Goal: Task Accomplishment & Management: Manage account settings

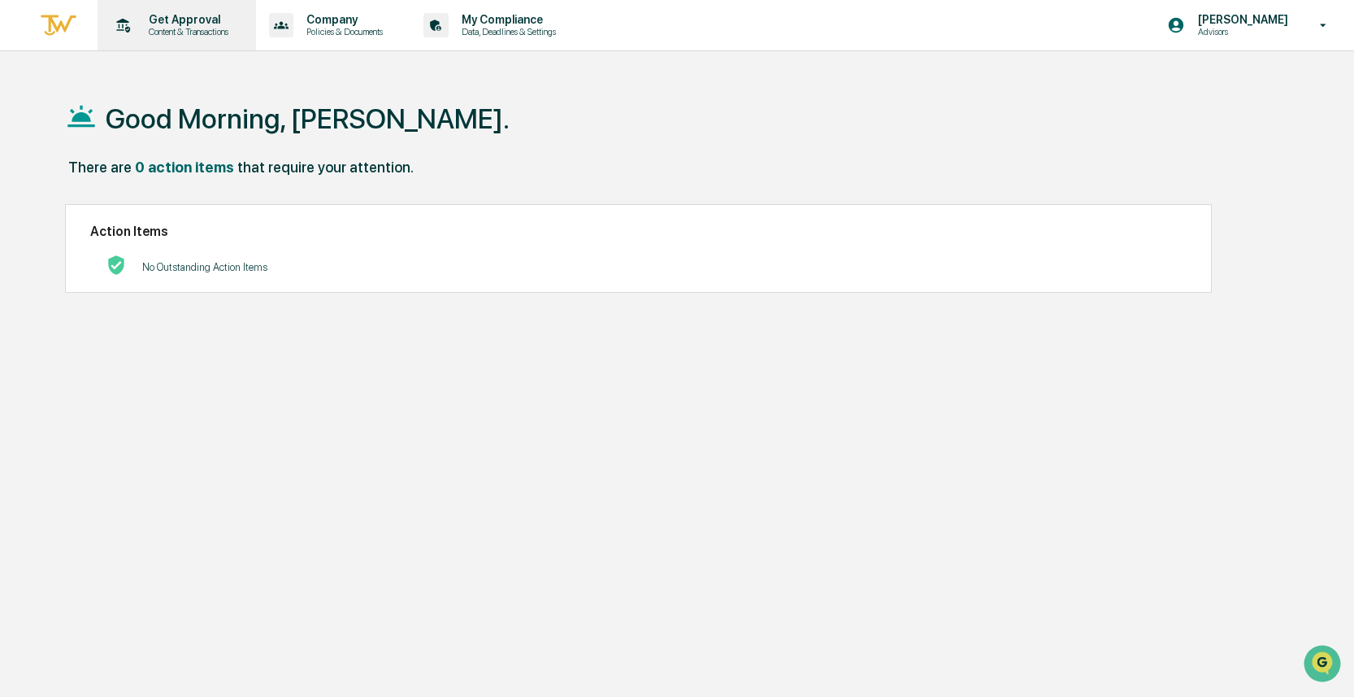
click at [197, 28] on p "Content & Transactions" at bounding box center [186, 31] width 101 height 11
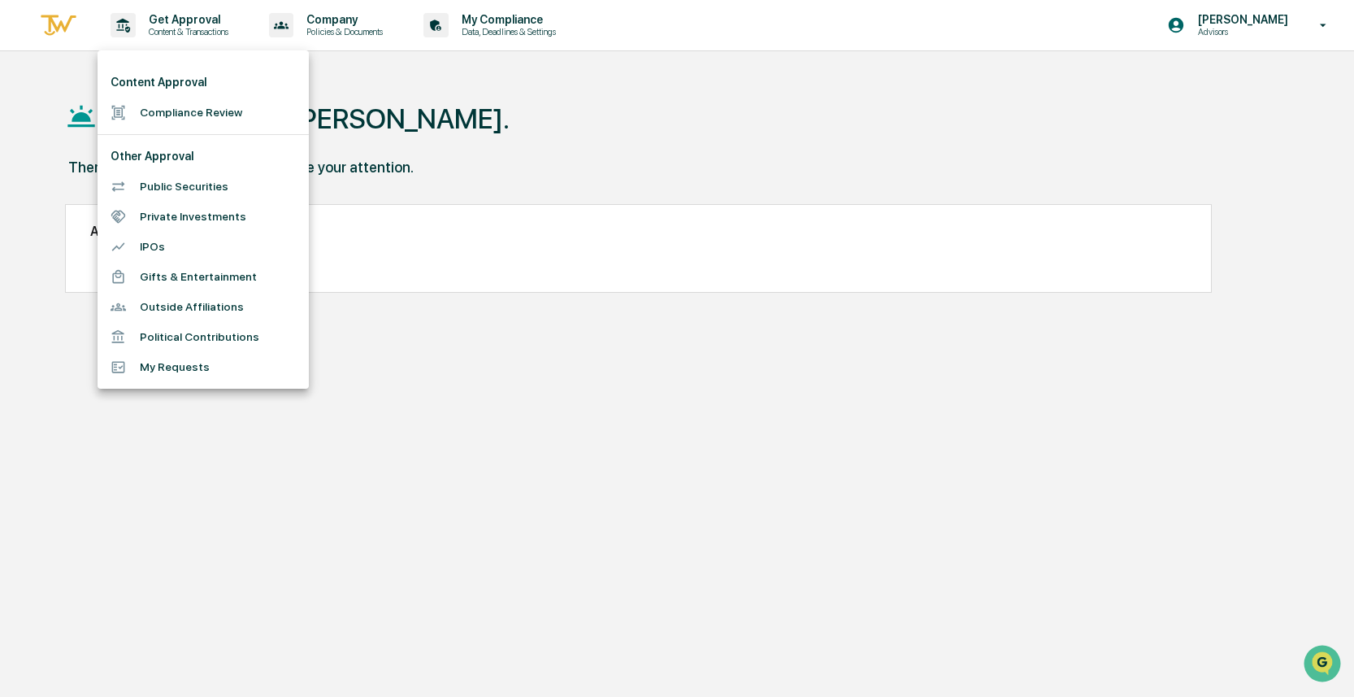
click at [343, 24] on div at bounding box center [677, 348] width 1354 height 697
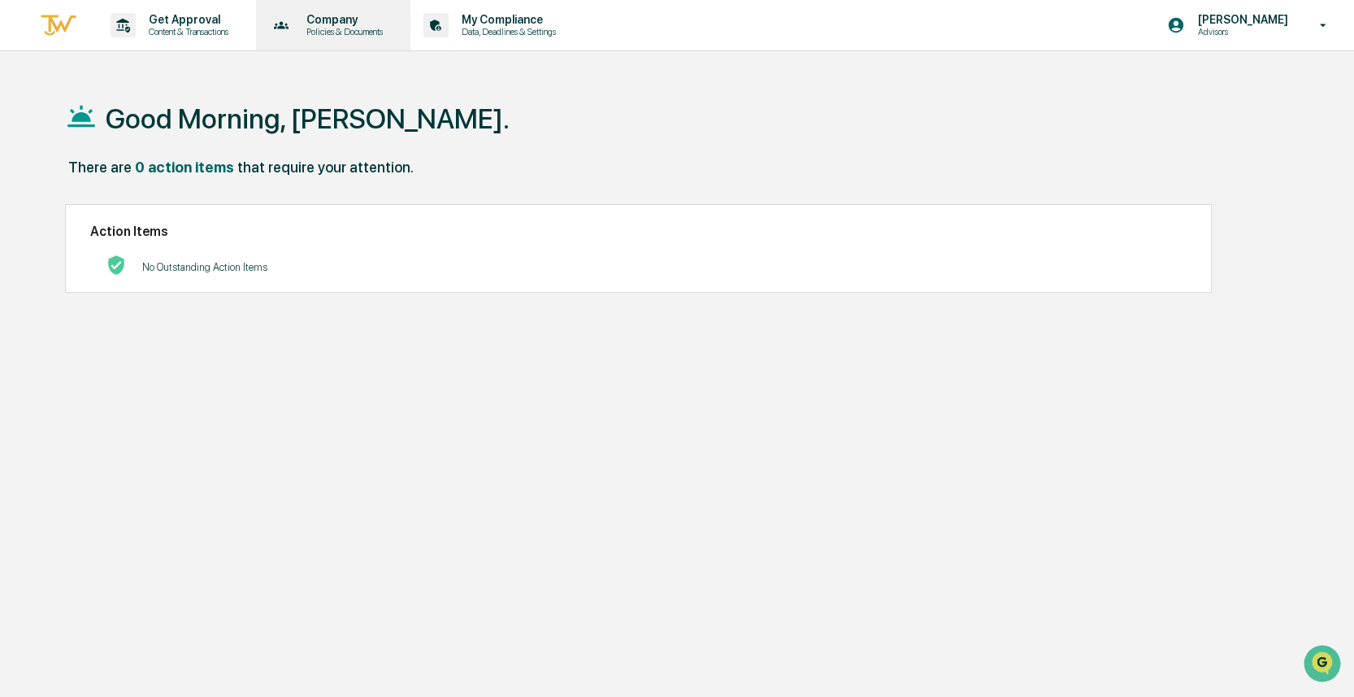
click at [346, 28] on p "Policies & Documents" at bounding box center [342, 31] width 98 height 11
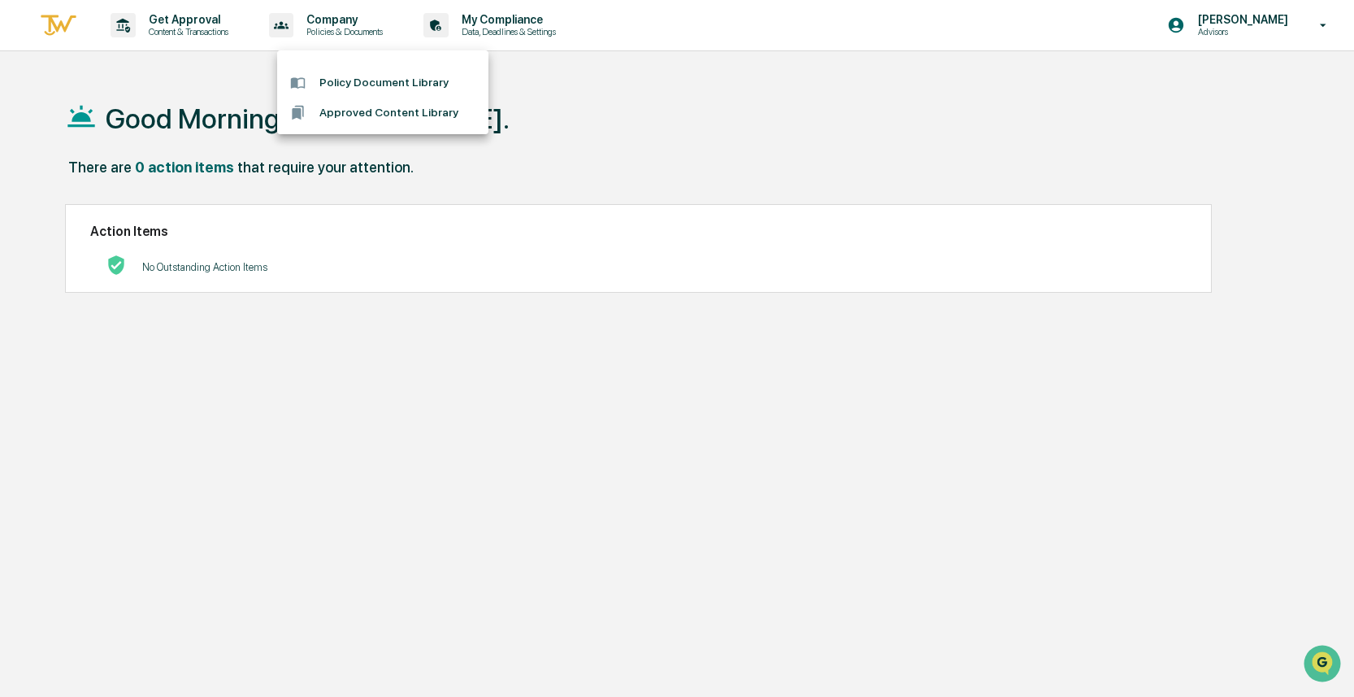
click at [530, 34] on div at bounding box center [677, 348] width 1354 height 697
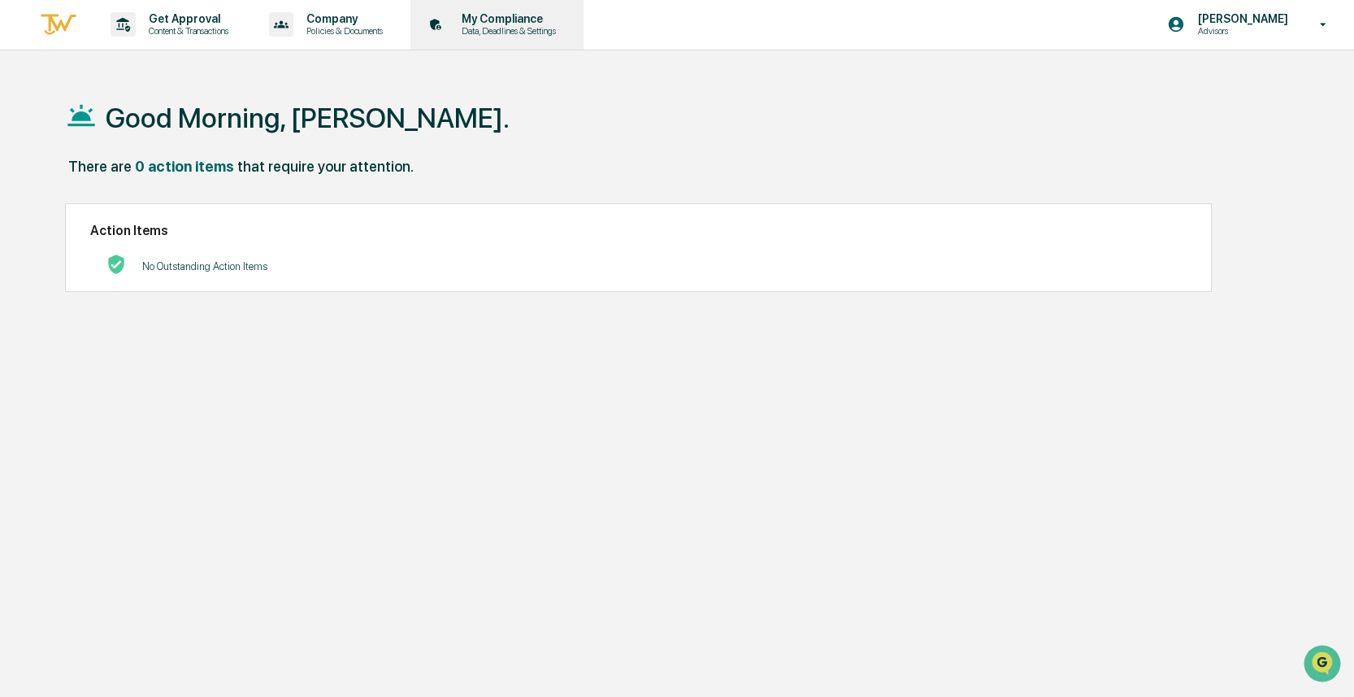
click at [537, 30] on p "Data, Deadlines & Settings" at bounding box center [506, 30] width 115 height 11
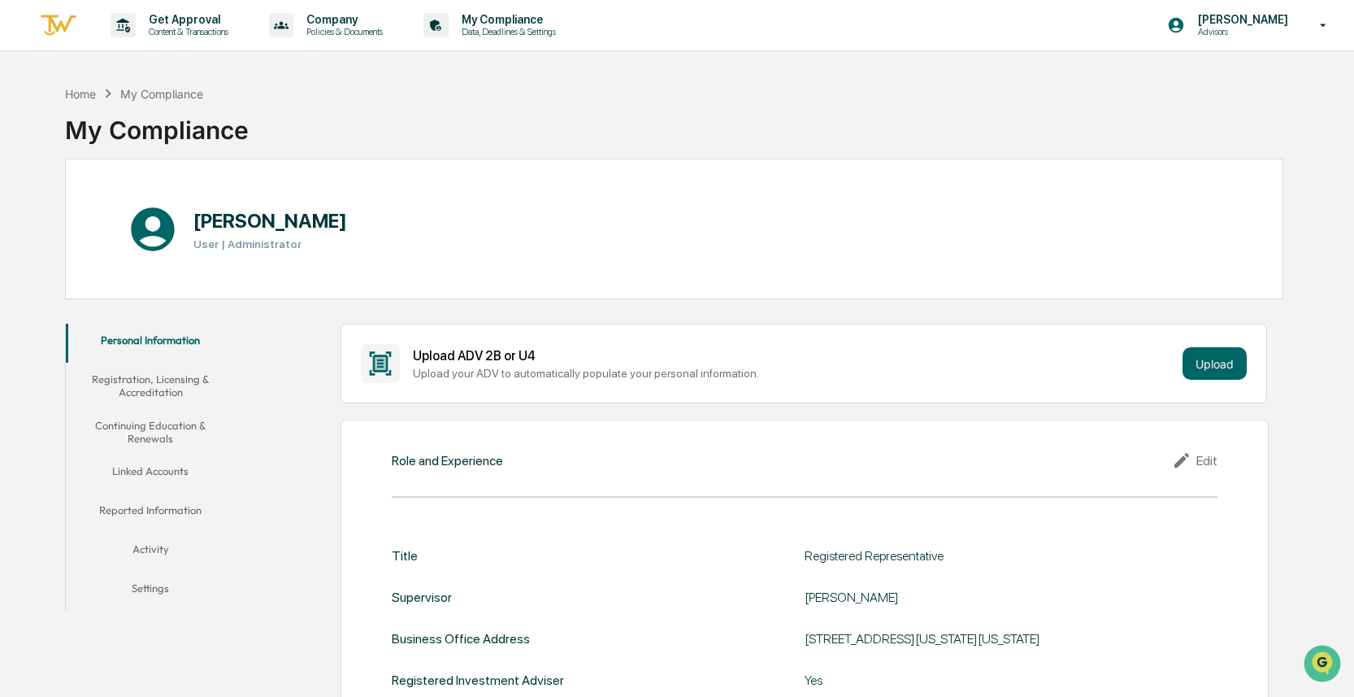
click at [1199, 461] on div "Edit" at bounding box center [1195, 460] width 46 height 20
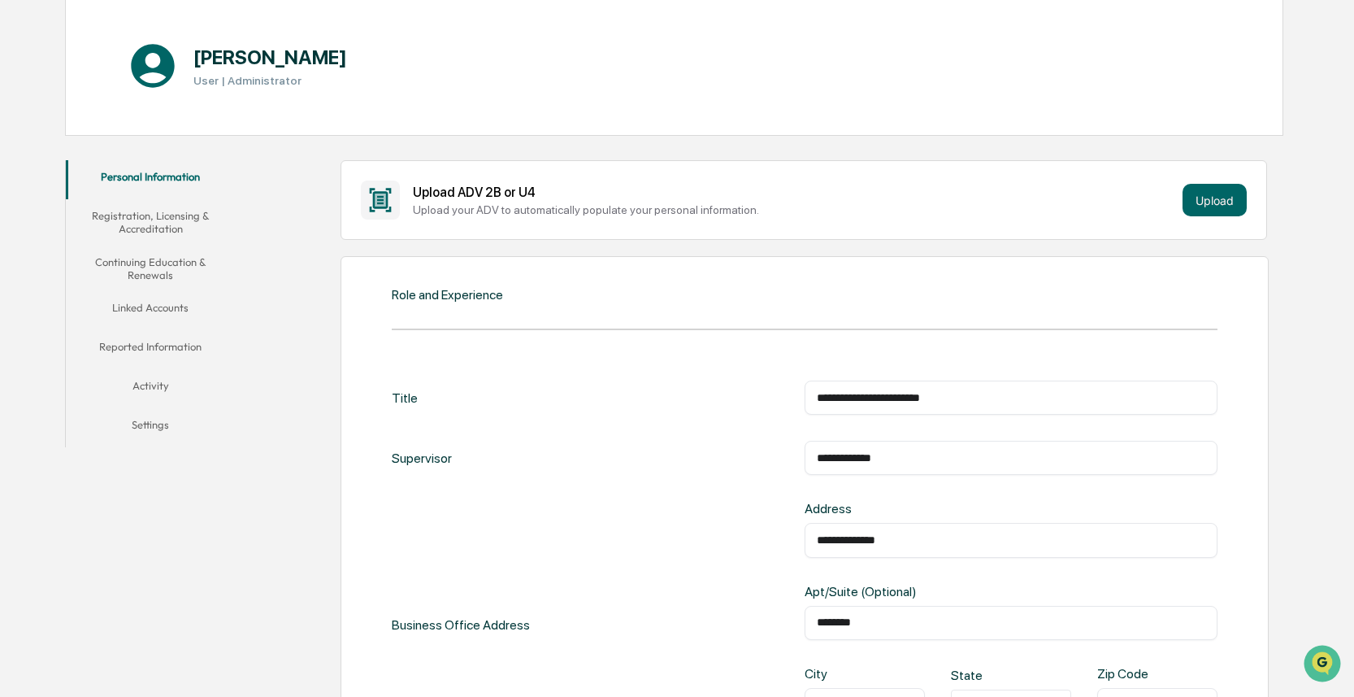
scroll to position [219, 0]
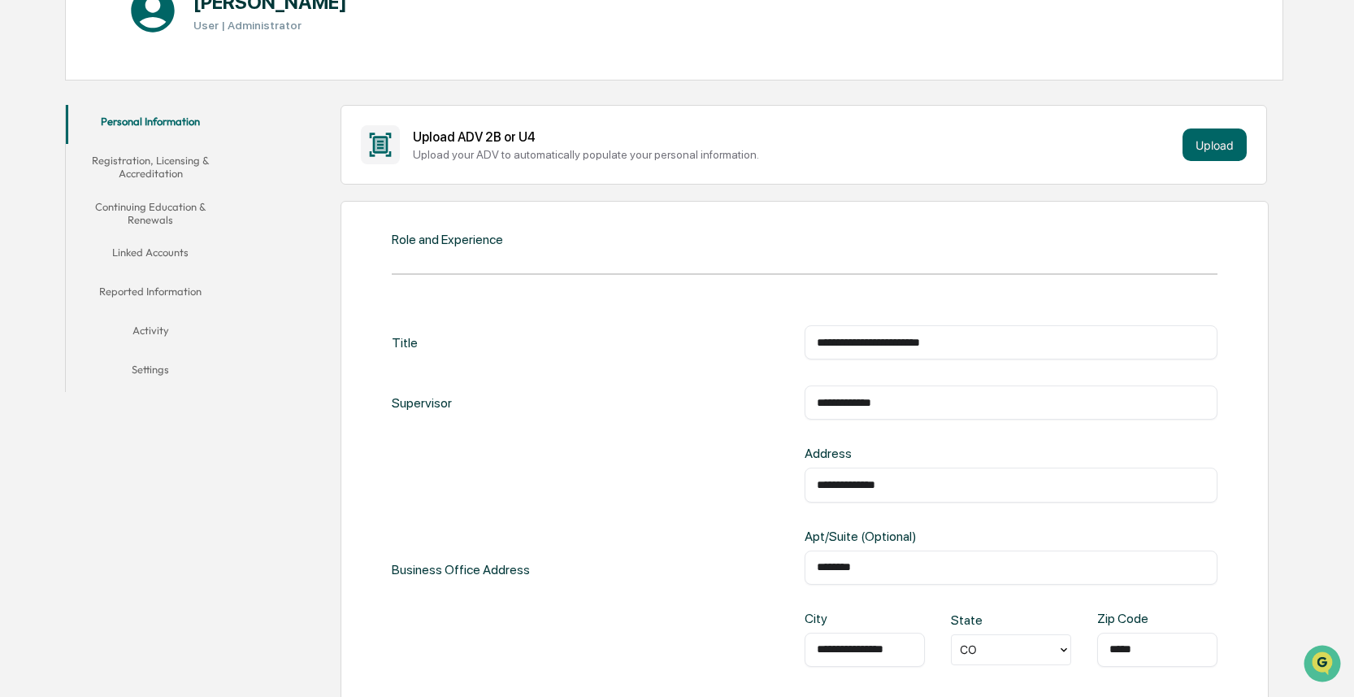
drag, startPoint x: 953, startPoint y: 480, endPoint x: 729, endPoint y: 469, distance: 223.8
click at [729, 469] on div "**********" at bounding box center [805, 568] width 826 height 246
type input "**********"
click at [880, 572] on div "******** ​" at bounding box center [1011, 567] width 413 height 34
drag, startPoint x: 888, startPoint y: 567, endPoint x: 834, endPoint y: 567, distance: 53.7
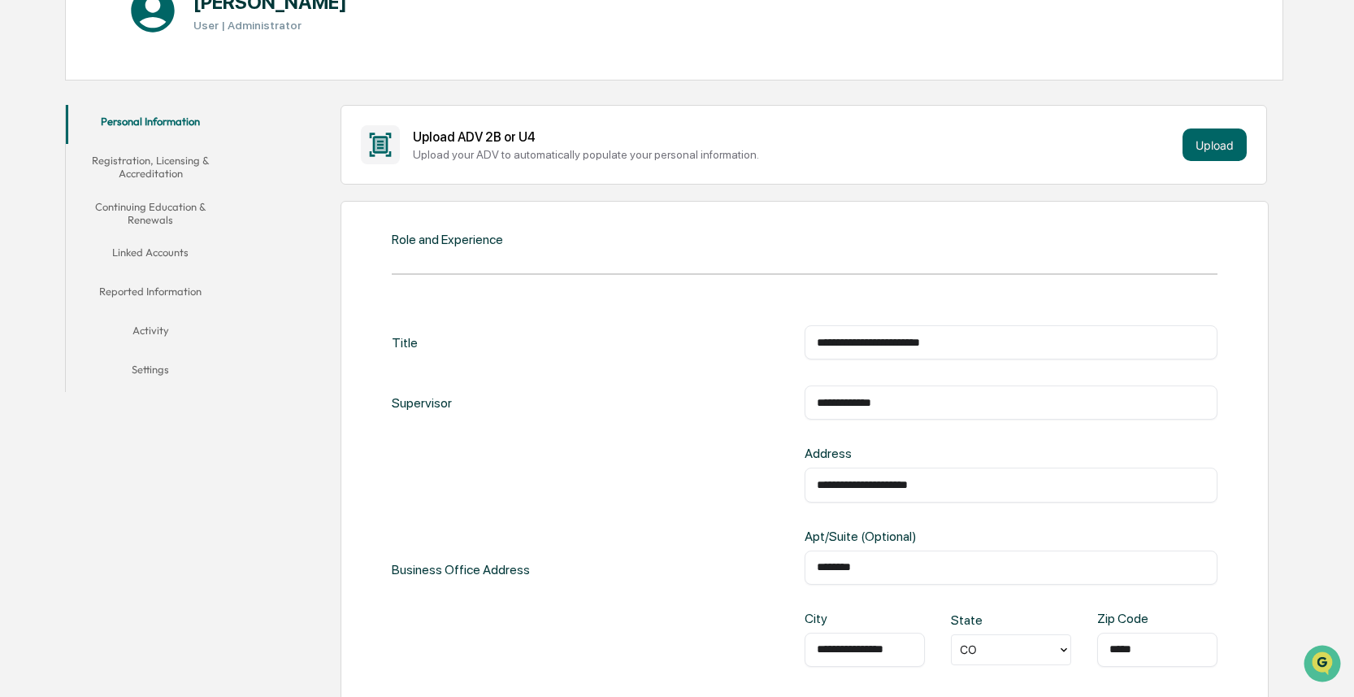
click at [834, 567] on input "********" at bounding box center [1011, 567] width 389 height 16
type input "*******"
click at [1161, 650] on input "*****" at bounding box center [1158, 649] width 96 height 16
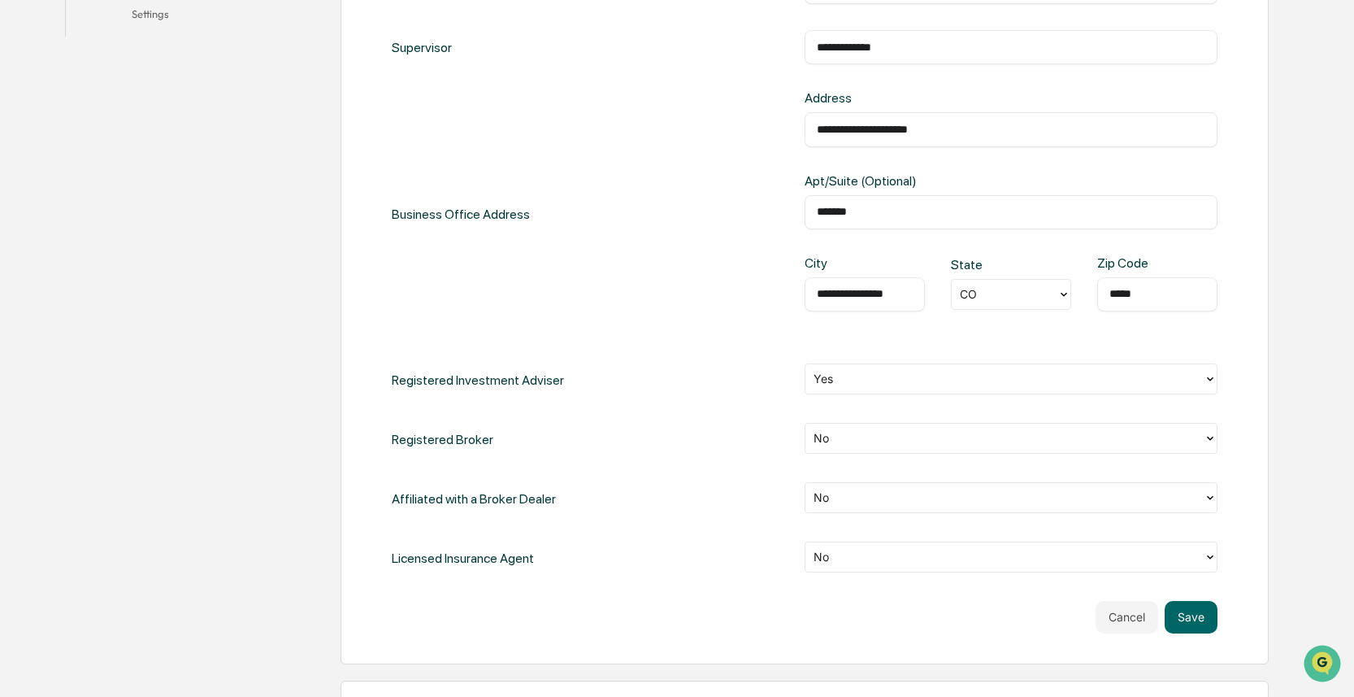
scroll to position [579, 0]
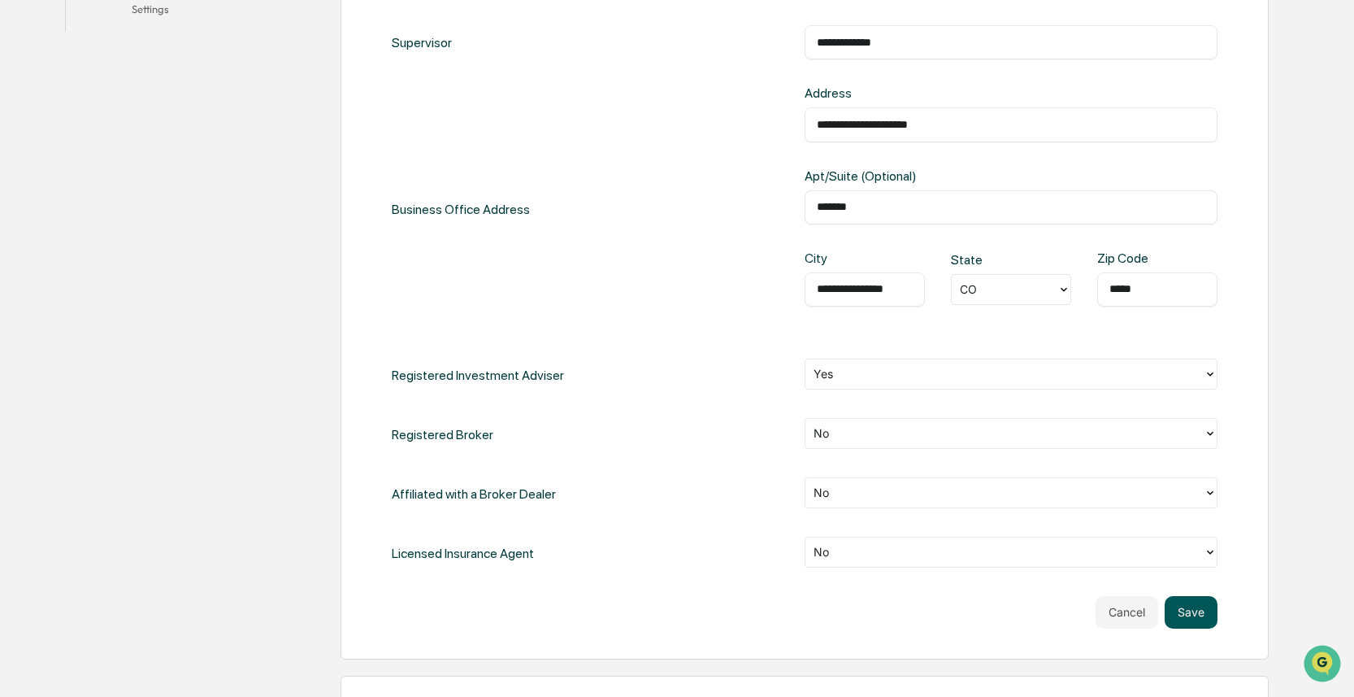
type input "*****"
click at [1210, 615] on button "Save" at bounding box center [1191, 612] width 53 height 33
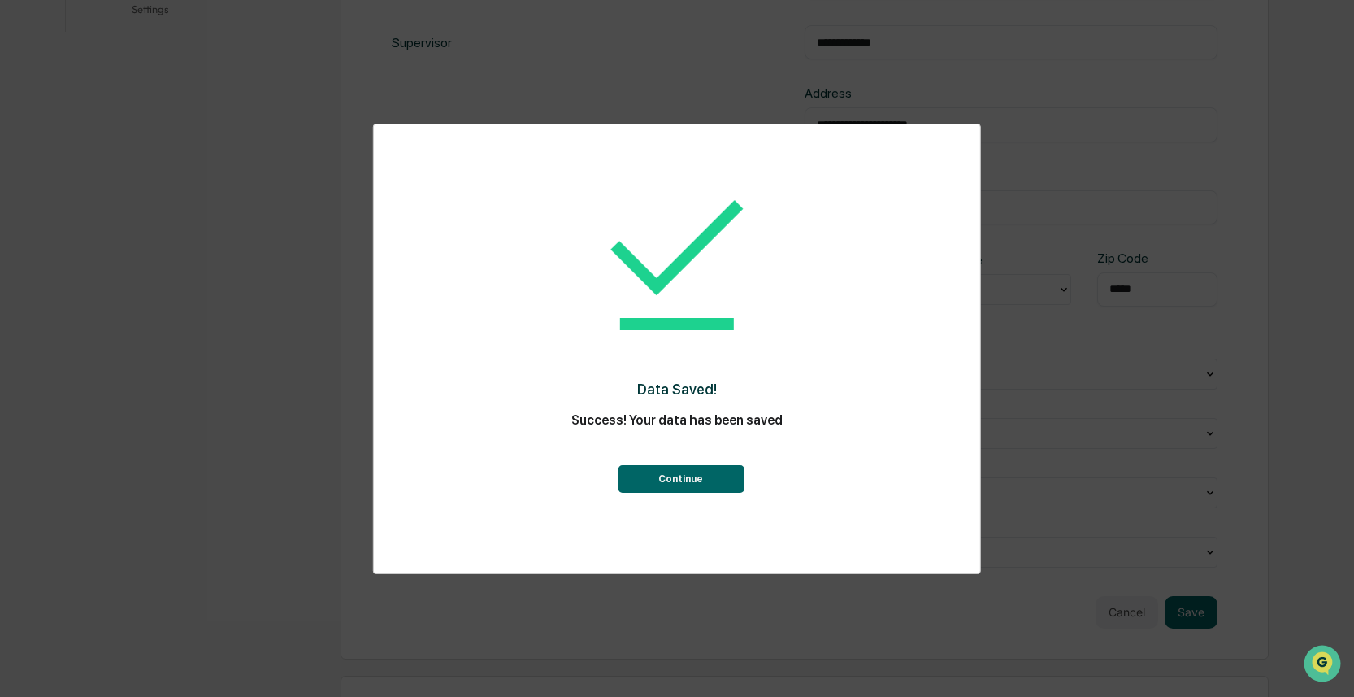
click at [693, 481] on button "Continue" at bounding box center [681, 479] width 126 height 28
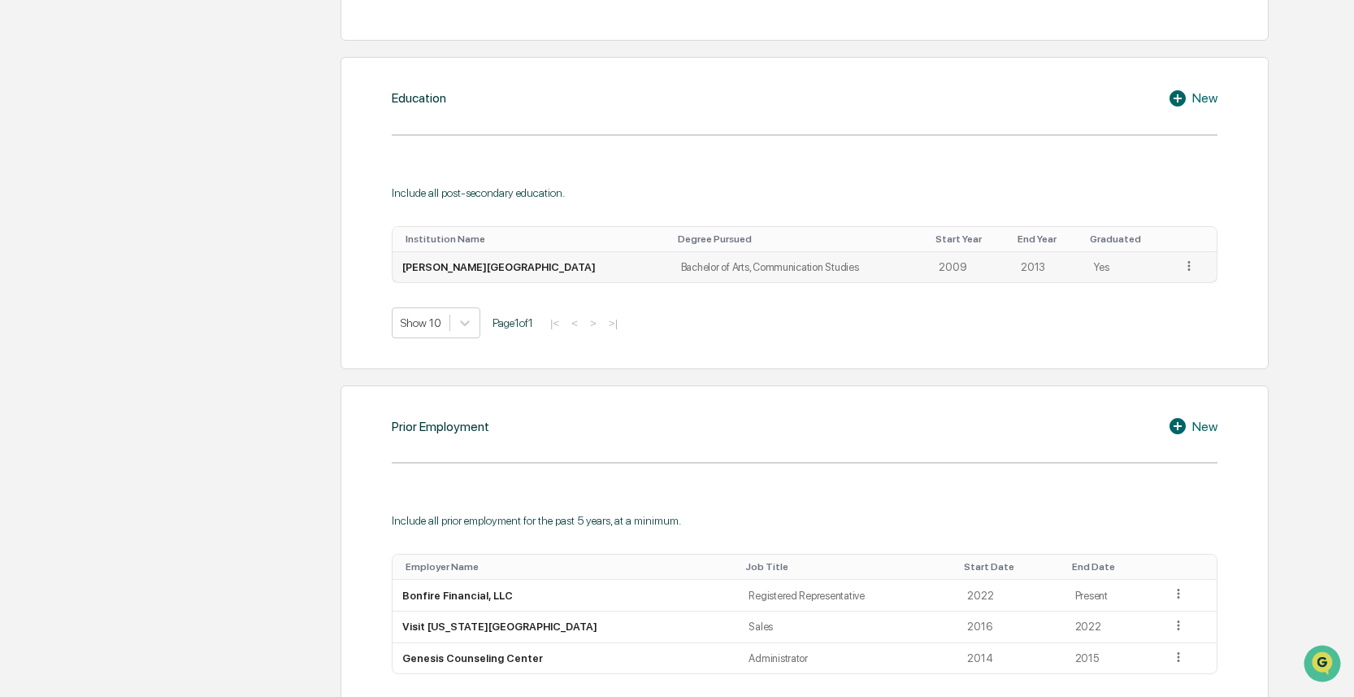
scroll to position [0, 0]
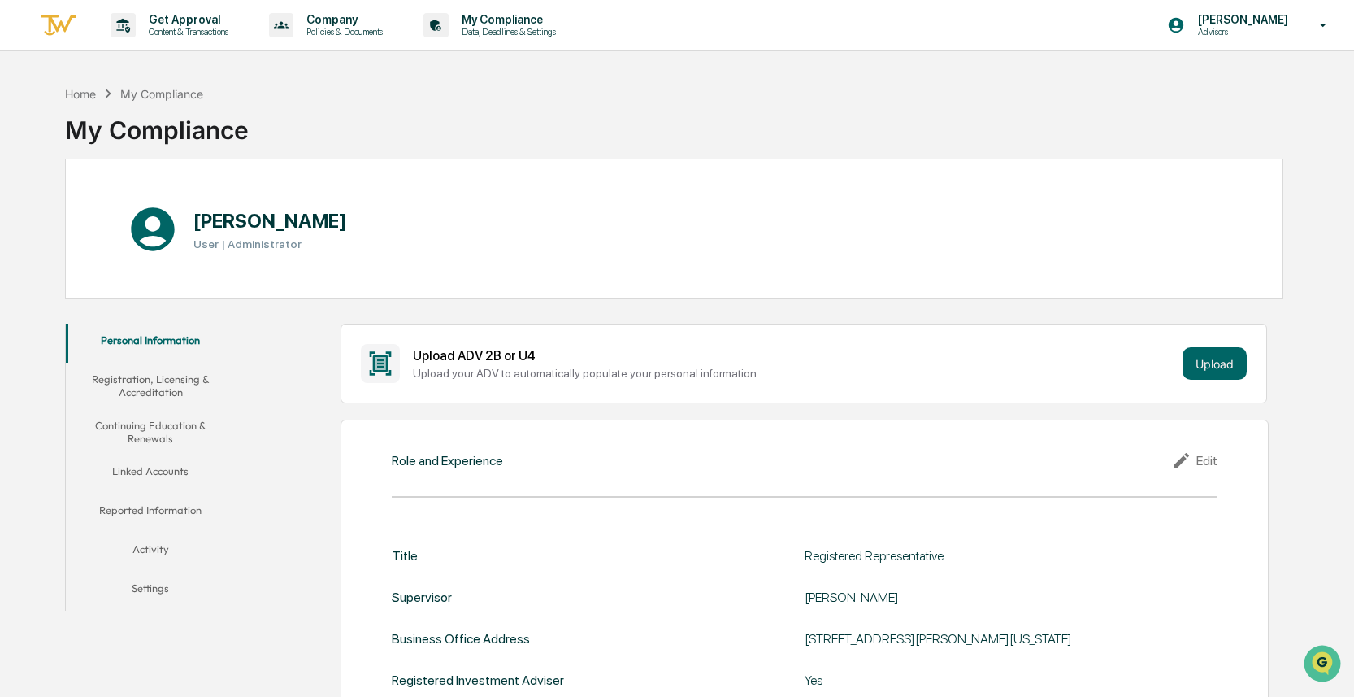
click at [151, 403] on button "Registration, Licensing & Accreditation" at bounding box center [151, 386] width 170 height 46
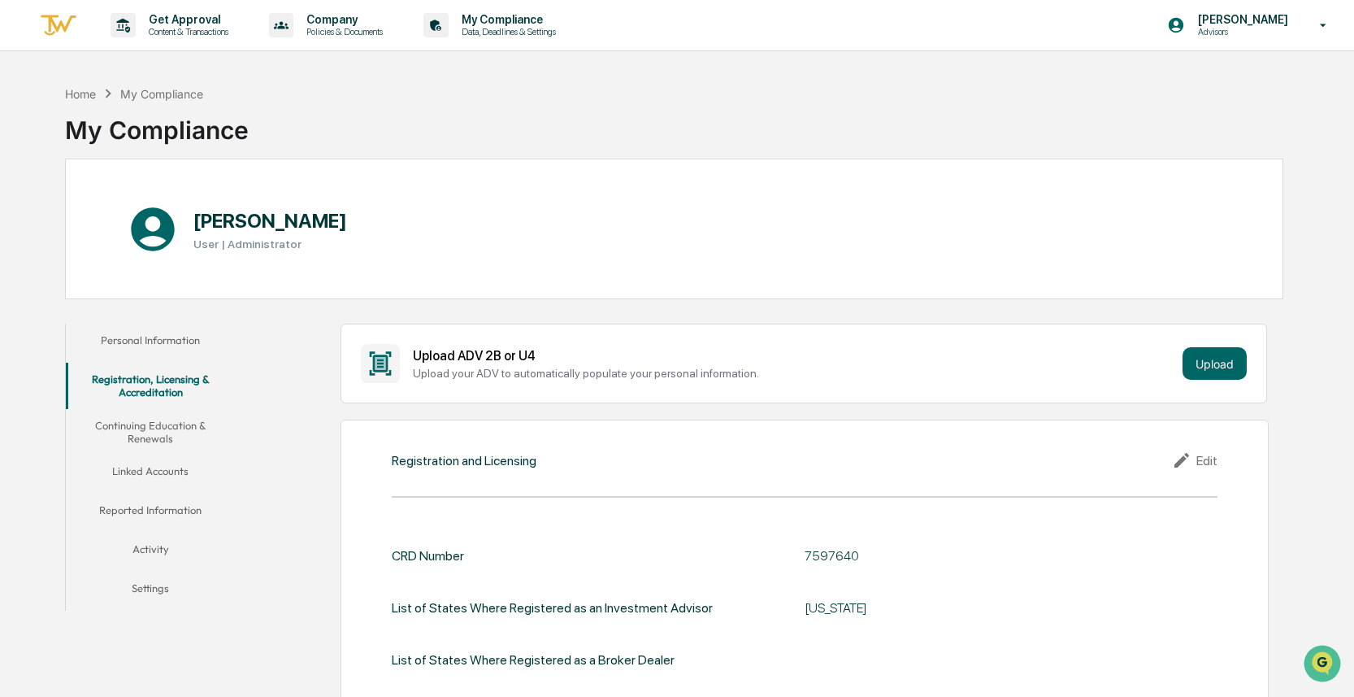
click at [194, 433] on button "Continuing Education & Renewals" at bounding box center [151, 432] width 170 height 46
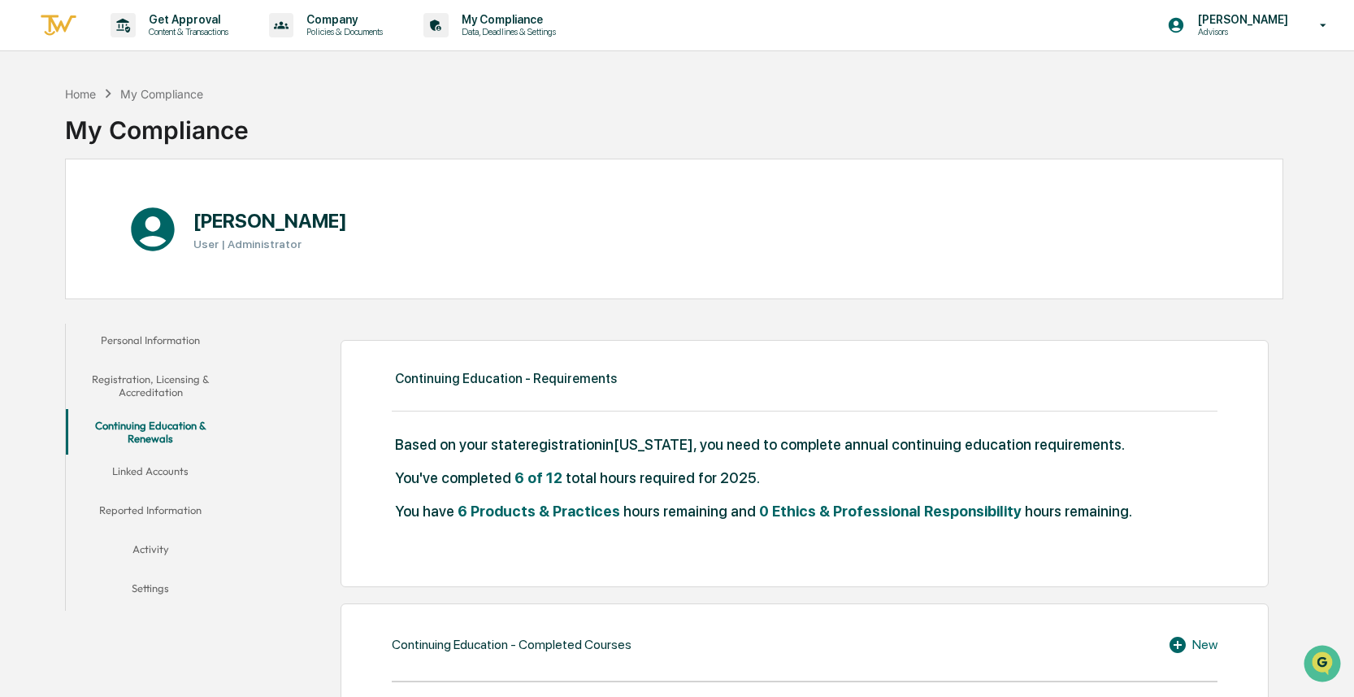
click at [155, 481] on button "Linked Accounts" at bounding box center [151, 473] width 170 height 39
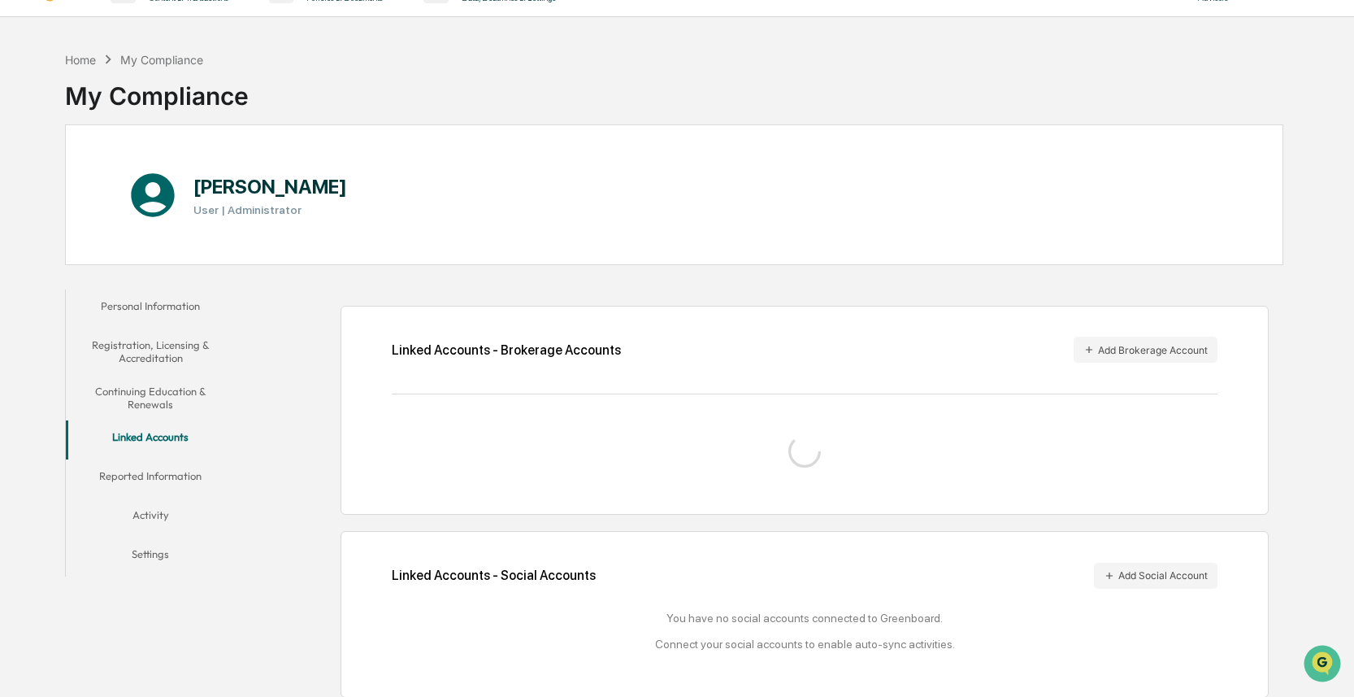
scroll to position [46, 0]
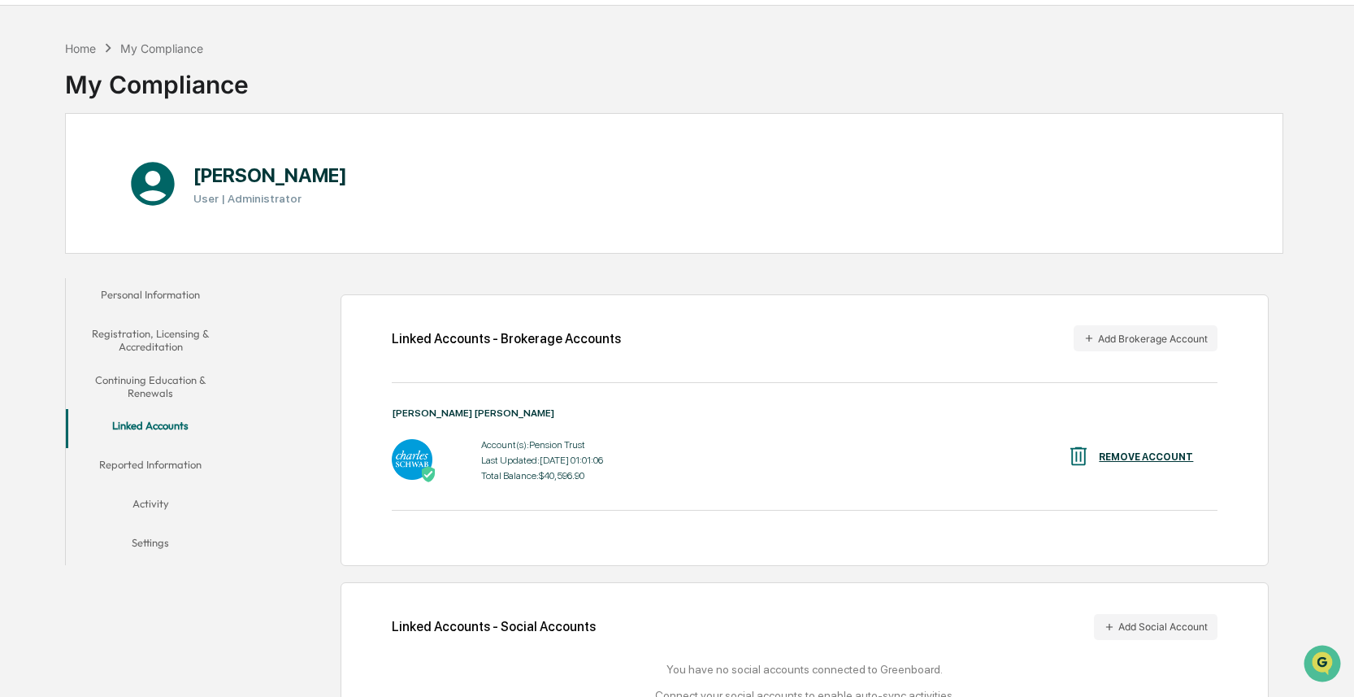
click at [168, 461] on button "Reported Information" at bounding box center [151, 467] width 170 height 39
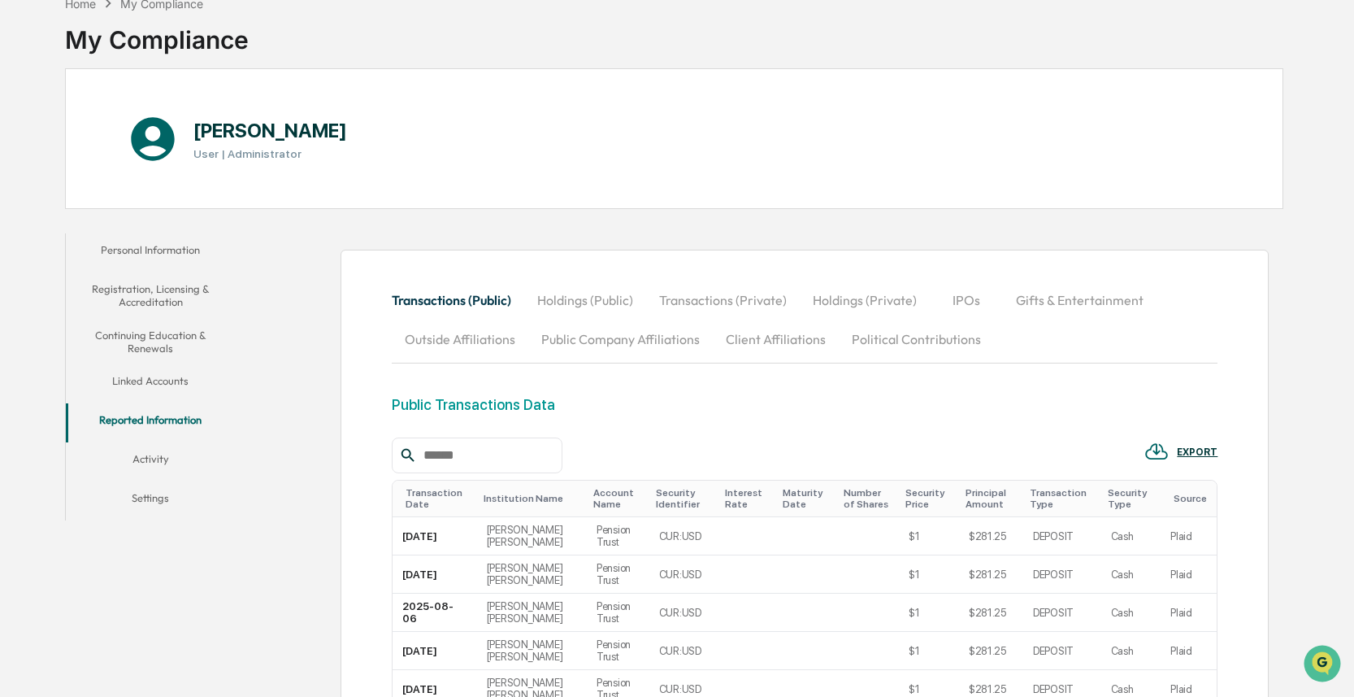
scroll to position [91, 0]
click at [172, 466] on button "Activity" at bounding box center [151, 460] width 170 height 39
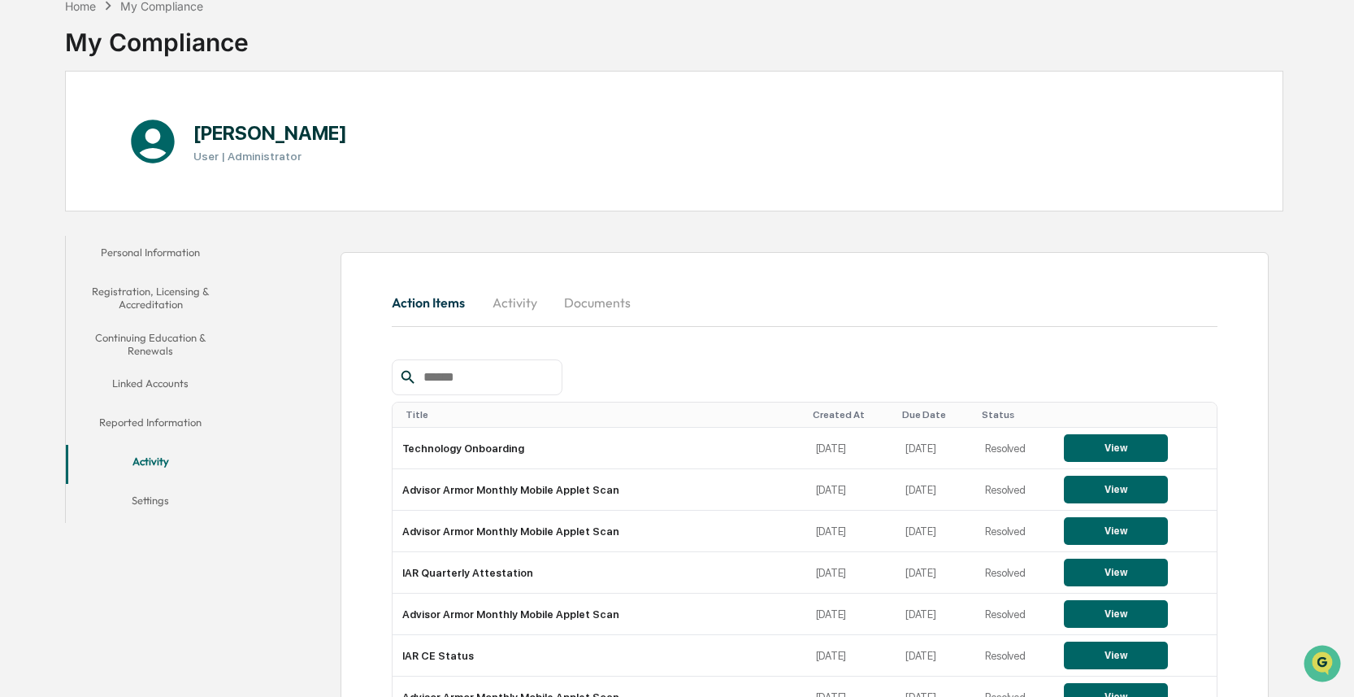
scroll to position [87, 0]
click at [172, 261] on button "Personal Information" at bounding box center [151, 256] width 170 height 39
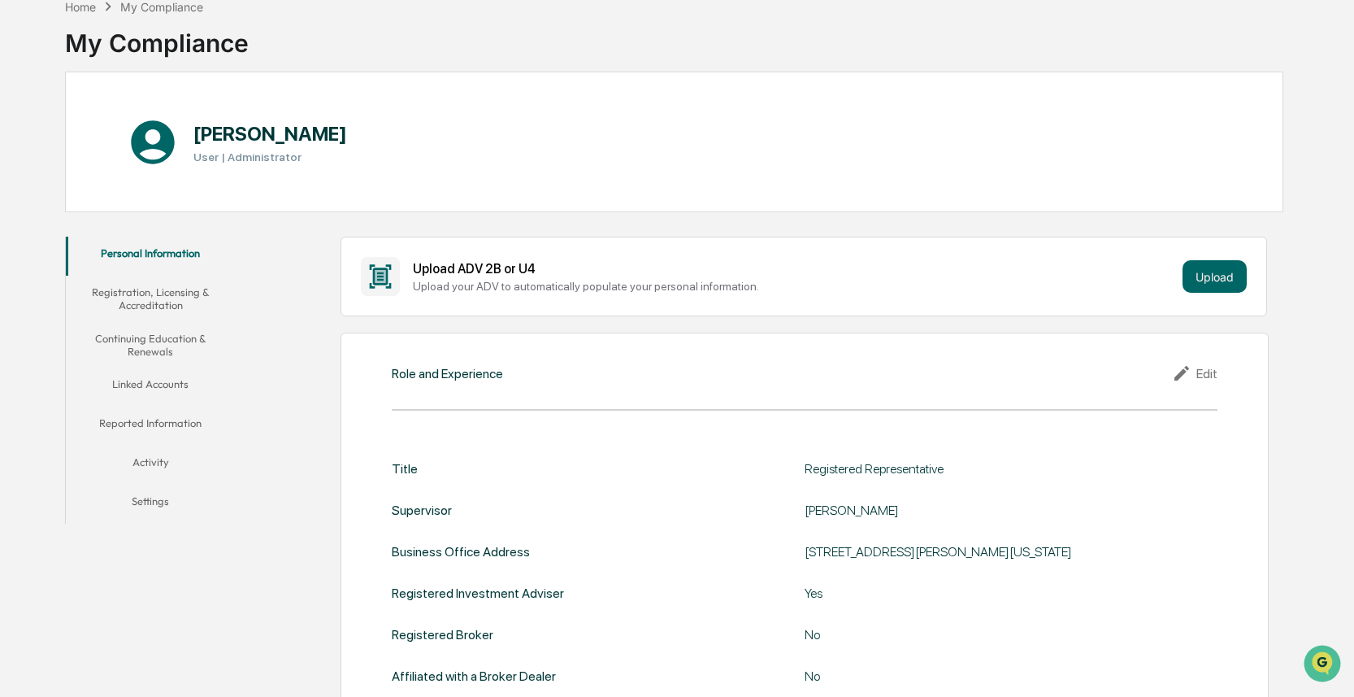
click at [179, 313] on button "Registration, Licensing & Accreditation" at bounding box center [151, 299] width 170 height 46
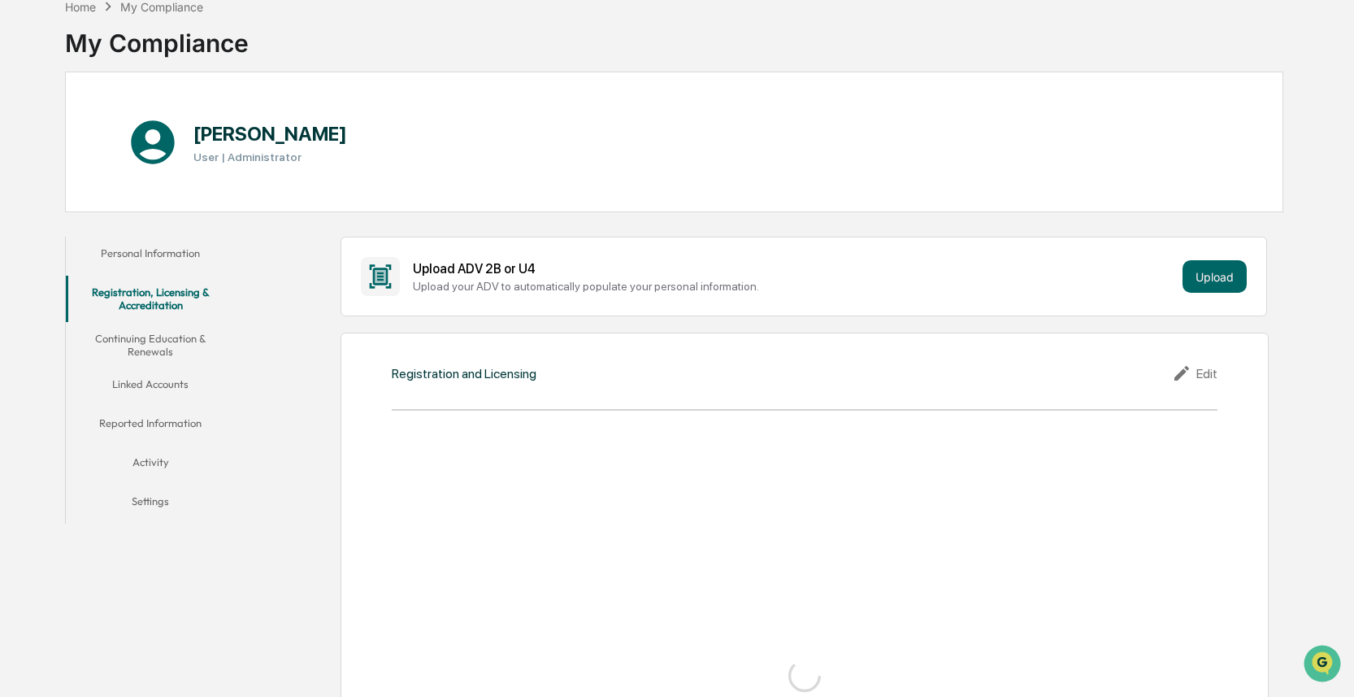
scroll to position [93, 0]
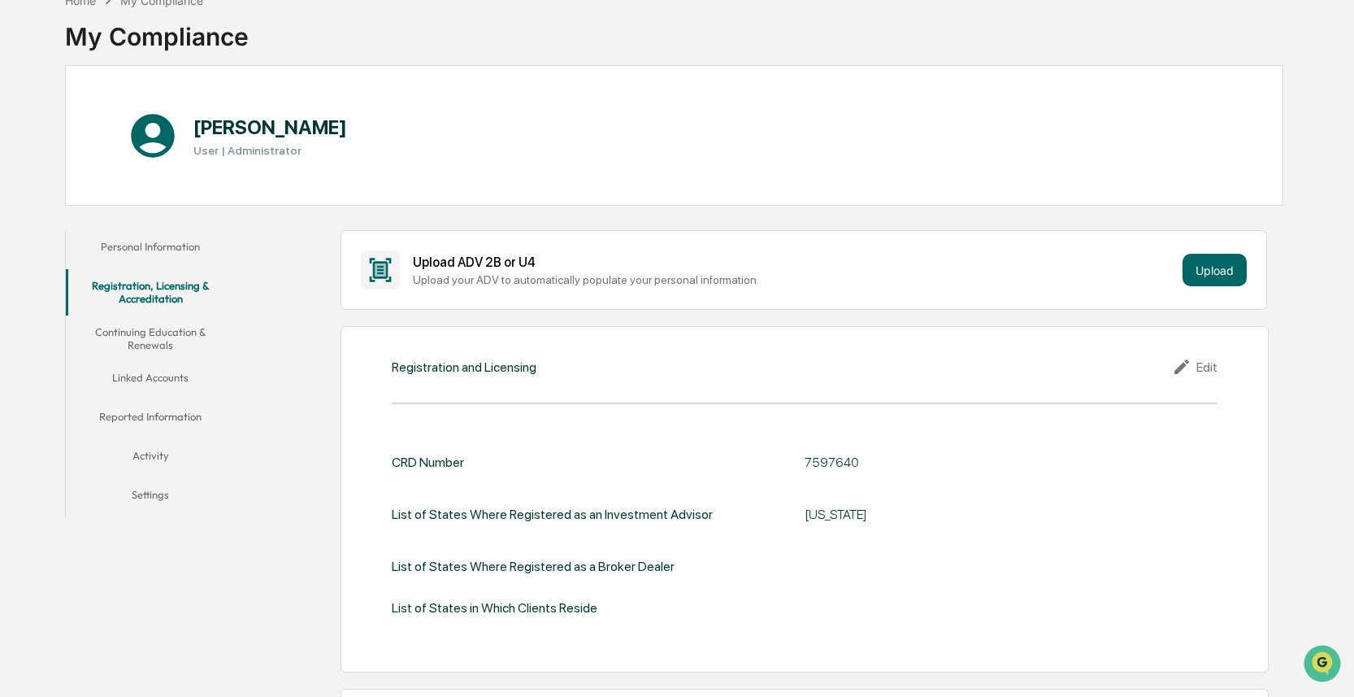
click at [174, 251] on button "Personal Information" at bounding box center [151, 249] width 170 height 39
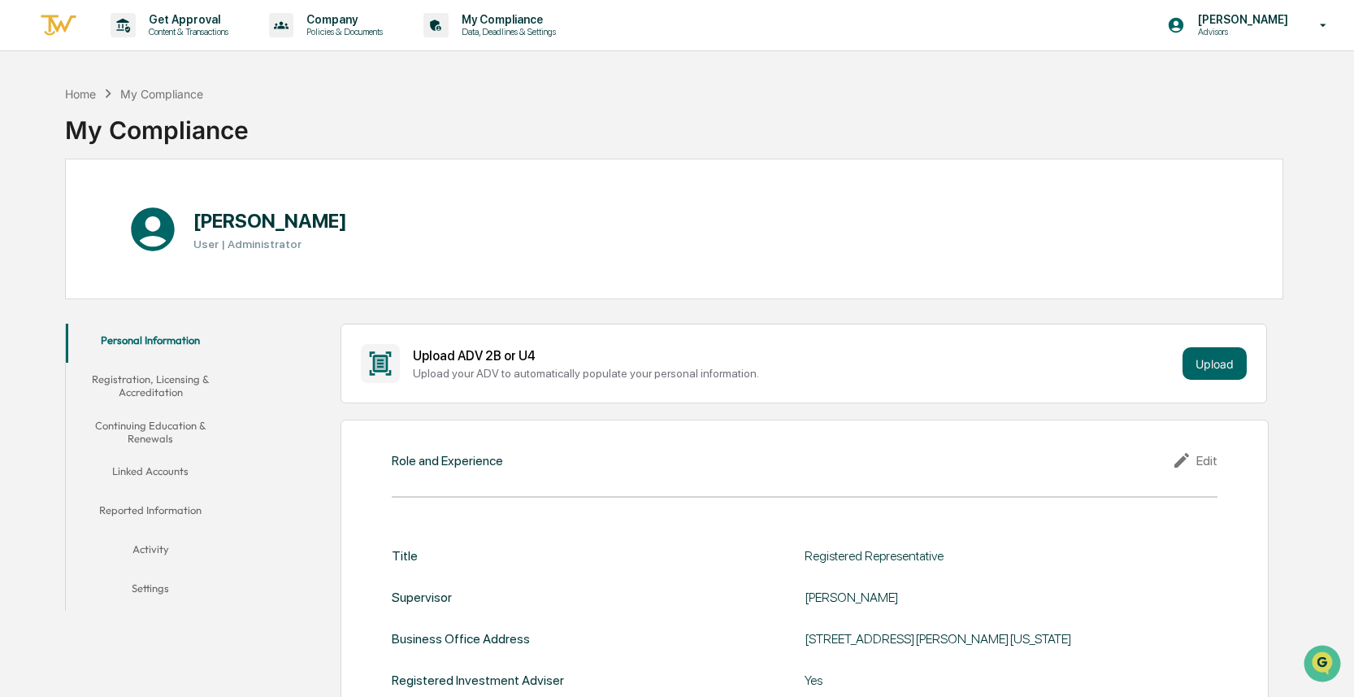
click at [167, 393] on button "Registration, Licensing & Accreditation" at bounding box center [151, 386] width 170 height 46
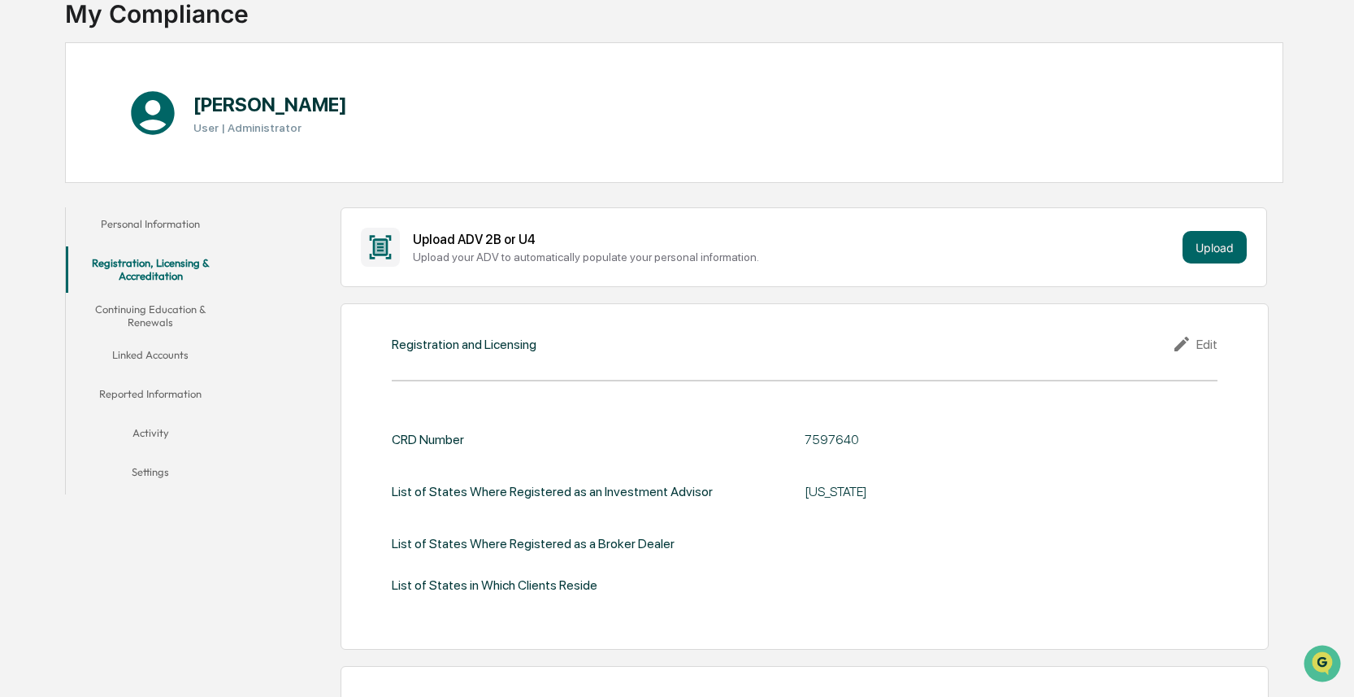
scroll to position [124, 0]
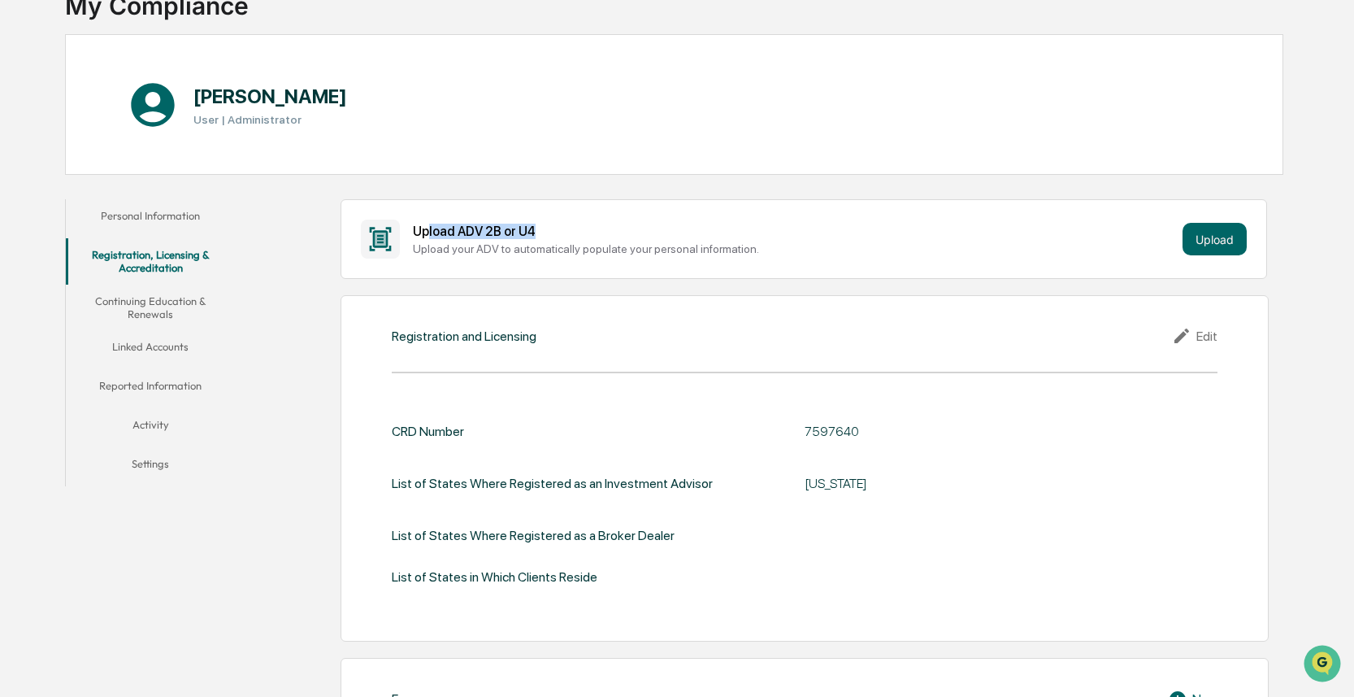
drag, startPoint x: 565, startPoint y: 233, endPoint x: 460, endPoint y: 226, distance: 105.1
click at [430, 230] on div "Upload ADV 2B or U4" at bounding box center [794, 231] width 763 height 15
click at [460, 226] on div "Upload ADV 2B or U4" at bounding box center [794, 231] width 763 height 15
drag, startPoint x: 498, startPoint y: 229, endPoint x: 552, endPoint y: 233, distance: 54.6
click at [552, 233] on div "Upload ADV 2B or U4" at bounding box center [794, 231] width 763 height 15
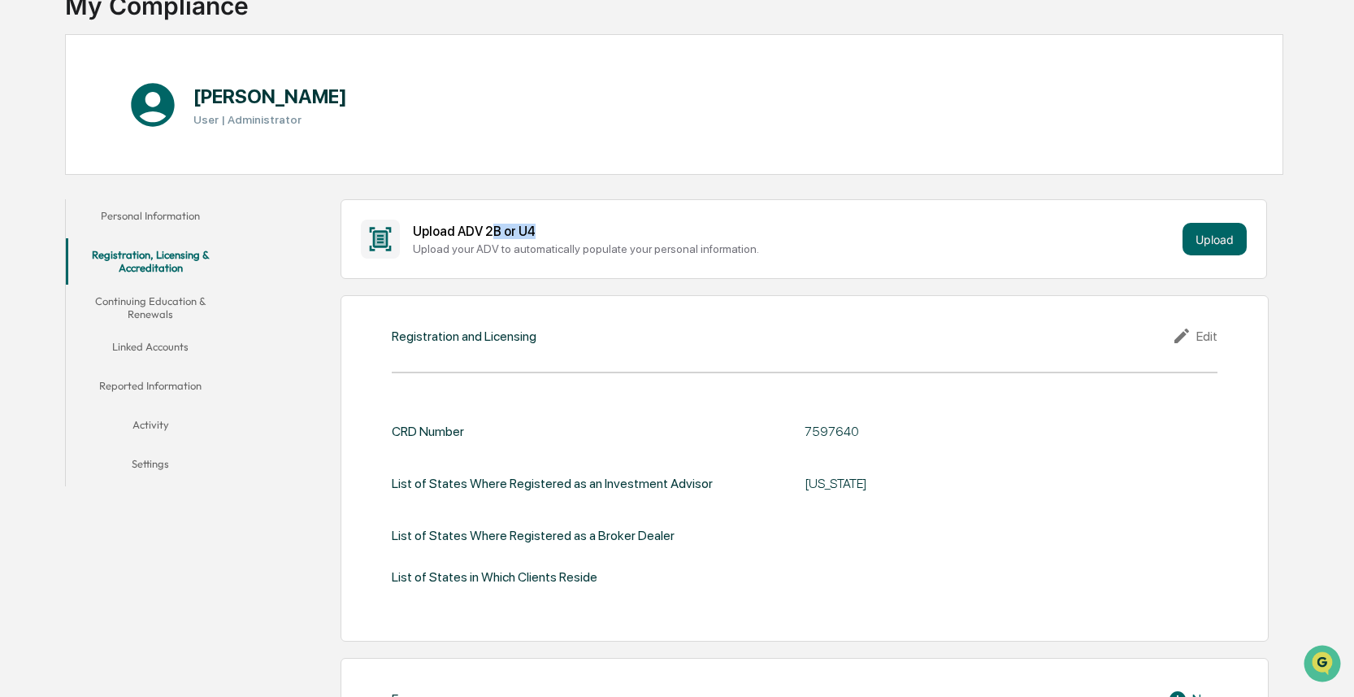
click at [555, 232] on div "Upload ADV 2B or U4" at bounding box center [794, 231] width 763 height 15
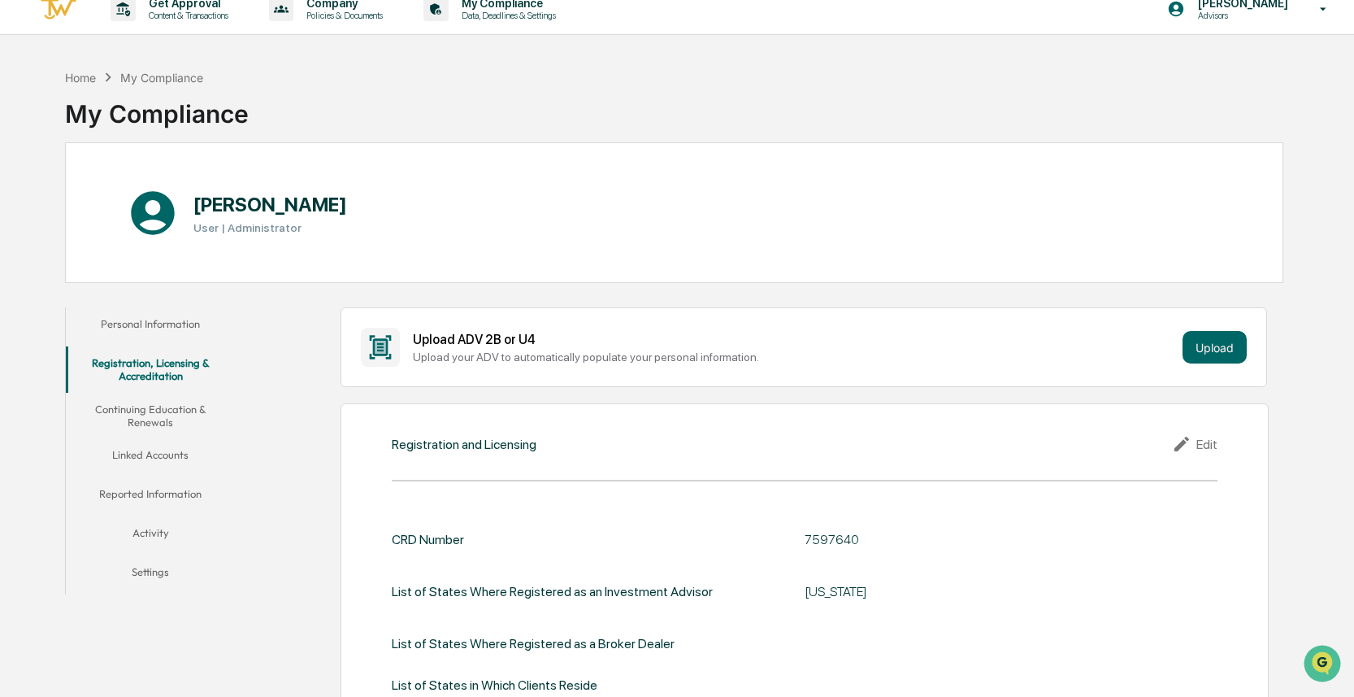
scroll to position [0, 0]
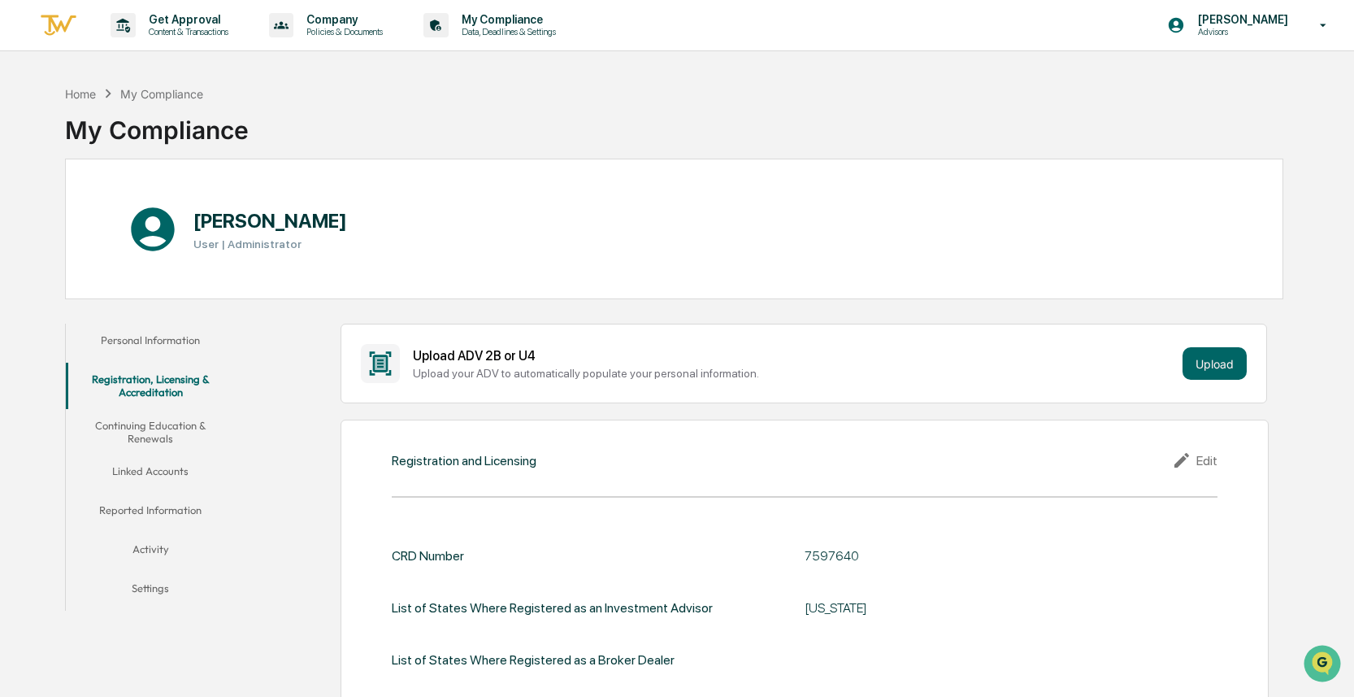
click at [186, 347] on button "Personal Information" at bounding box center [151, 343] width 170 height 39
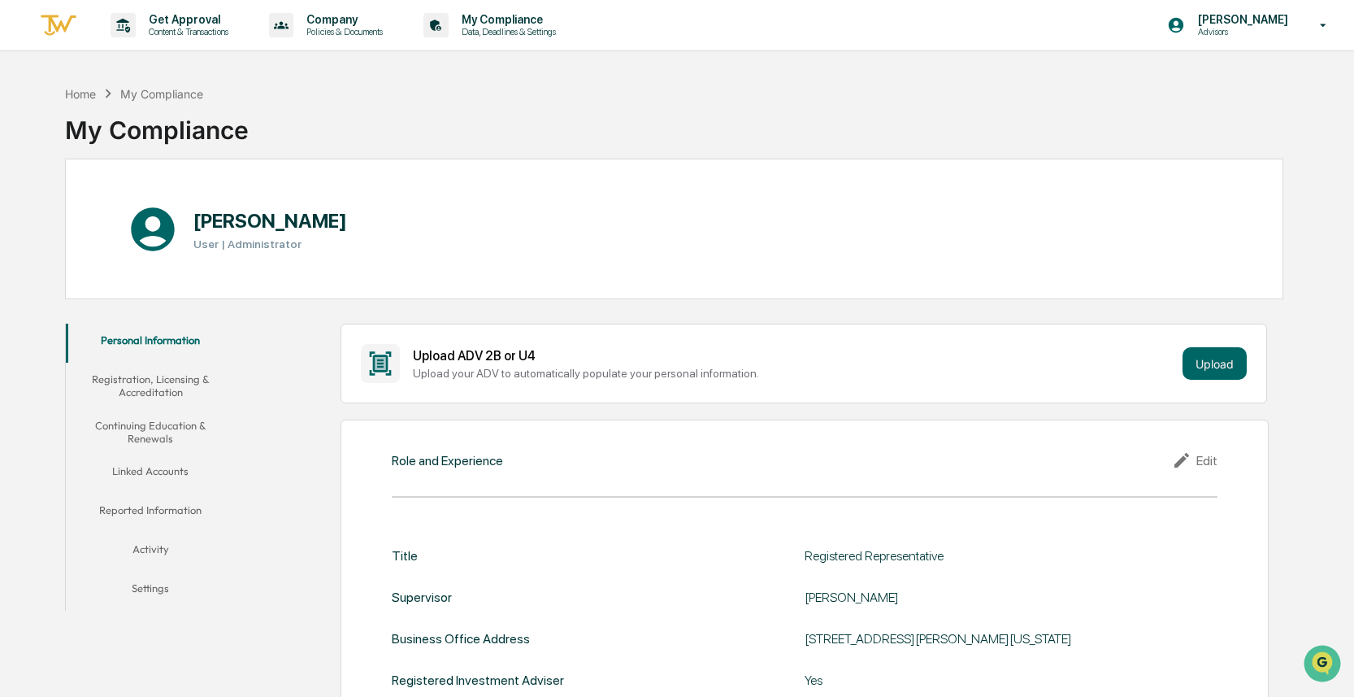
click at [138, 384] on button "Registration, Licensing & Accreditation" at bounding box center [151, 386] width 170 height 46
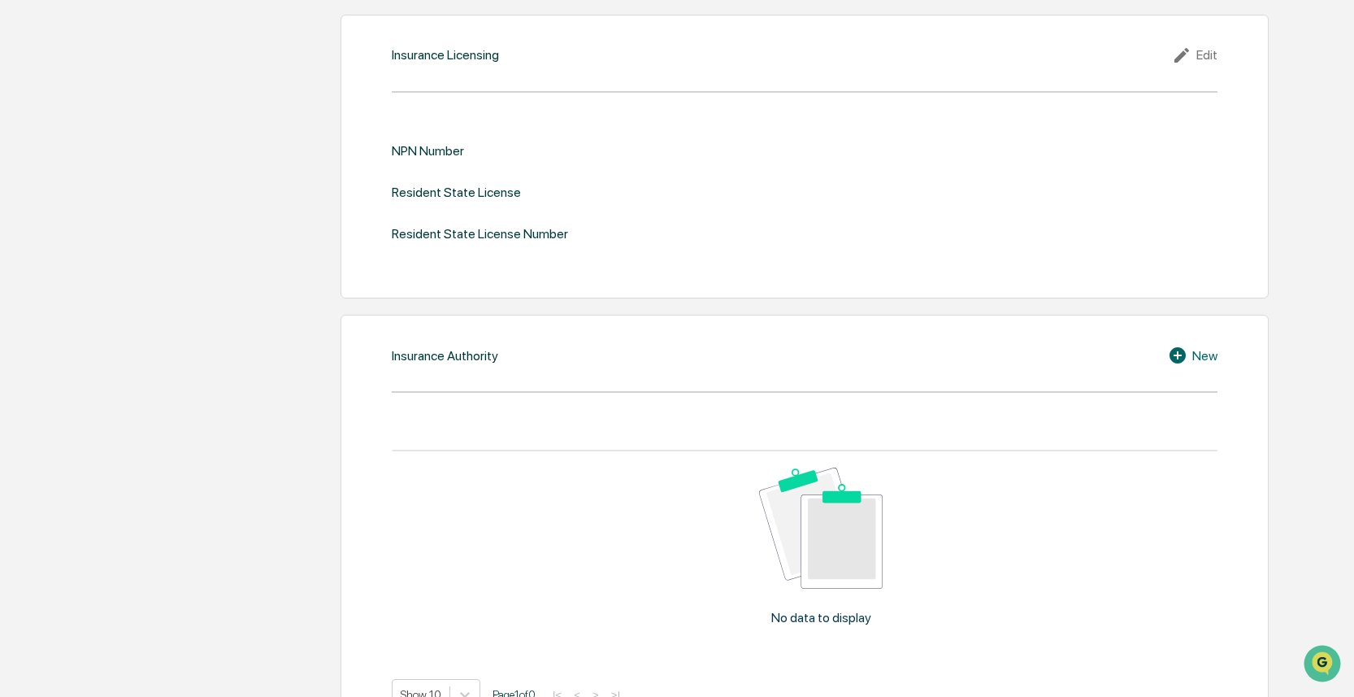
scroll to position [1795, 0]
